Goal: Check status: Check status

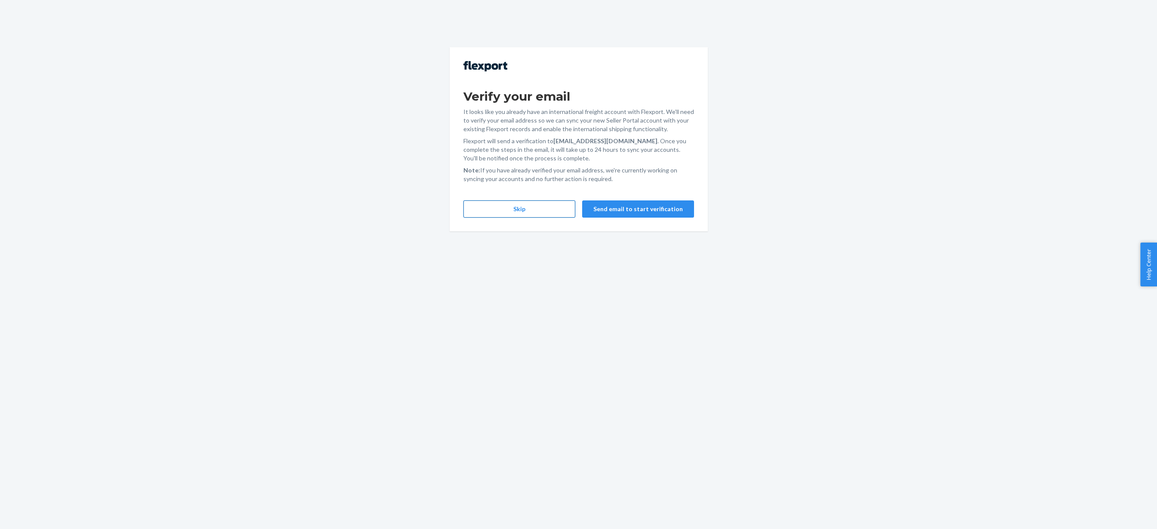
click at [525, 209] on button "Skip" at bounding box center [520, 209] width 112 height 17
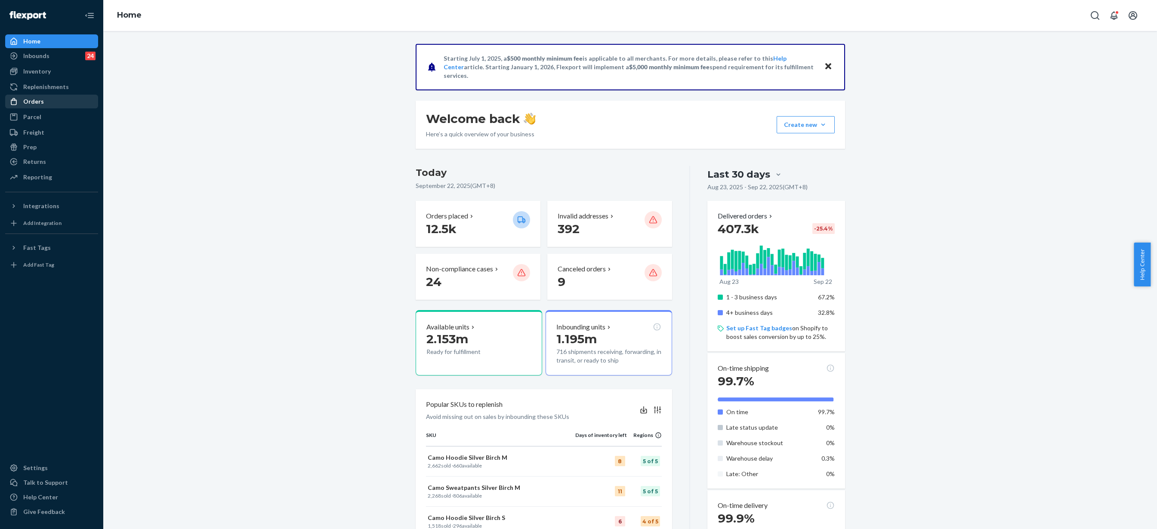
click at [42, 101] on div "Orders" at bounding box center [33, 101] width 21 height 9
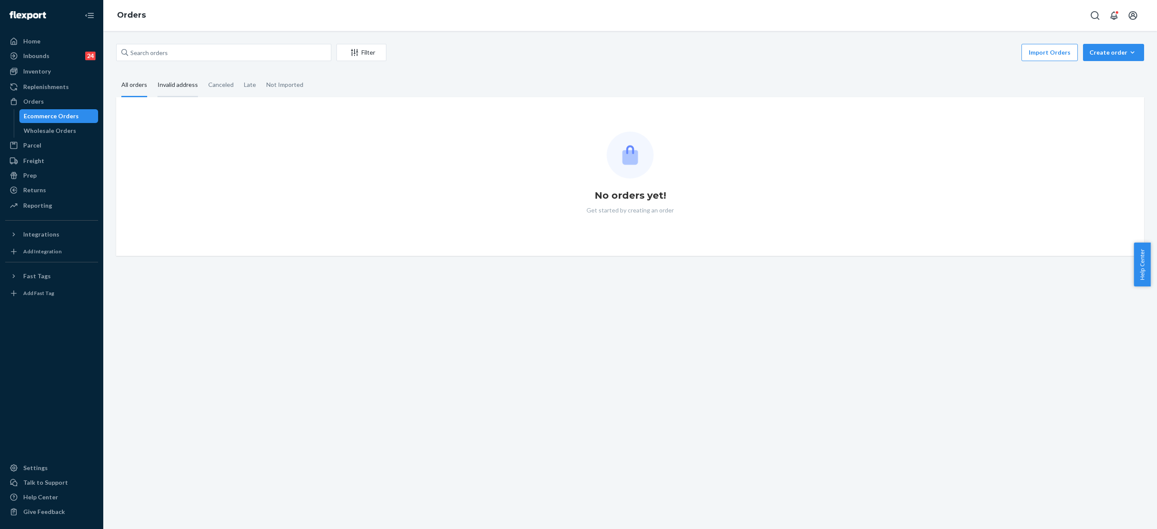
click at [182, 86] on div "Invalid address" at bounding box center [178, 86] width 40 height 24
click at [152, 74] on input "Invalid address" at bounding box center [152, 74] width 0 height 0
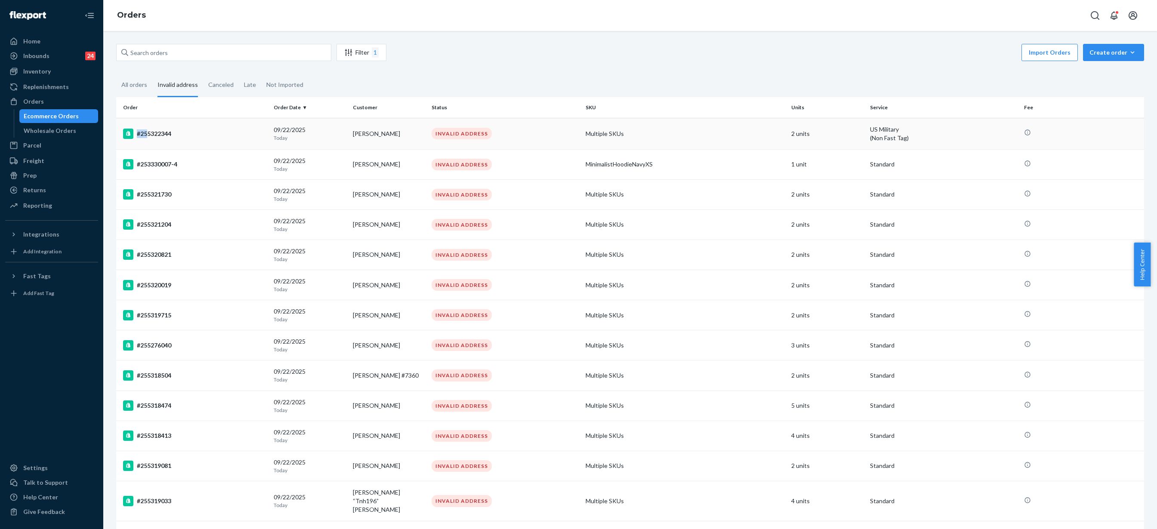
drag, startPoint x: 173, startPoint y: 134, endPoint x: 148, endPoint y: 136, distance: 25.1
click at [148, 136] on div "#255322344" at bounding box center [195, 134] width 144 height 10
